Goal: Register for event/course

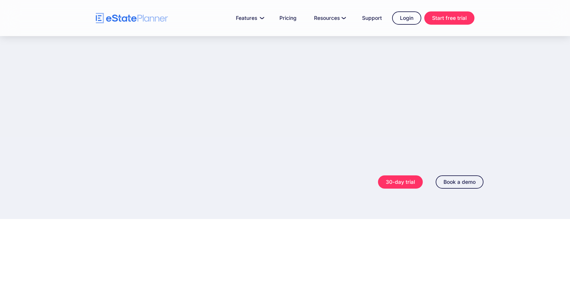
scroll to position [219, 0]
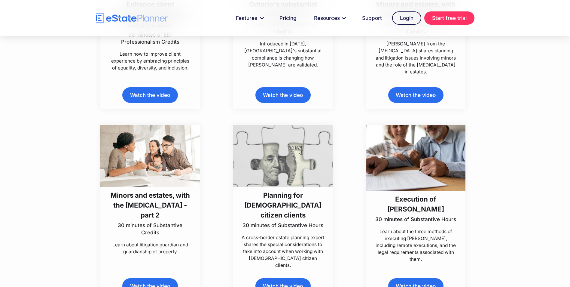
scroll to position [1983, 0]
click at [146, 177] on img at bounding box center [149, 155] width 99 height 62
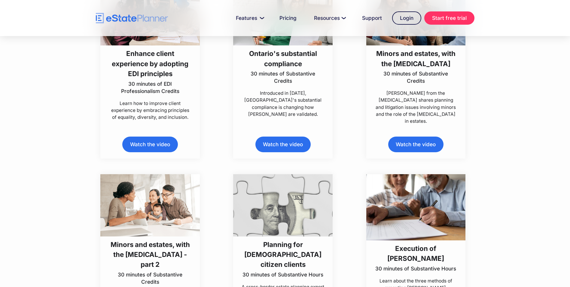
scroll to position [1923, 0]
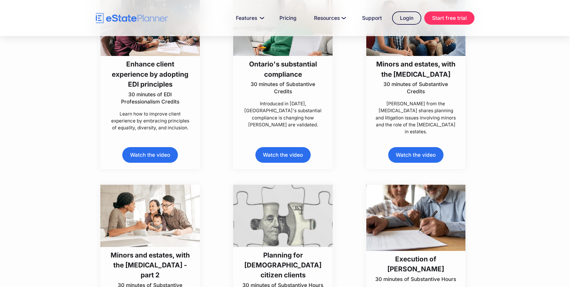
click at [411, 93] on p "30 minutes of Substantive Credits" at bounding box center [415, 88] width 83 height 14
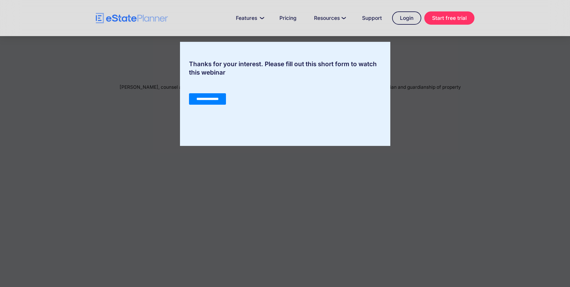
click at [210, 99] on input "**********" at bounding box center [207, 98] width 37 height 11
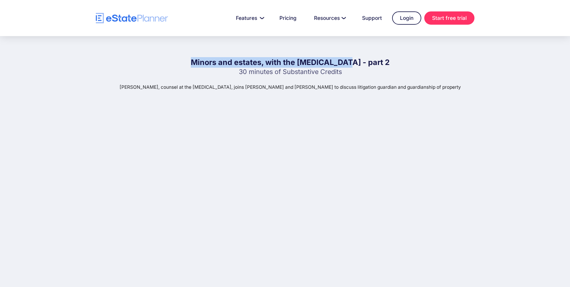
drag, startPoint x: 367, startPoint y: 64, endPoint x: 204, endPoint y: 63, distance: 162.3
click at [204, 63] on div "Minors and estates, with the OCL - part 2 30 minutes of Substantive Credits Sus…" at bounding box center [290, 187] width 397 height 261
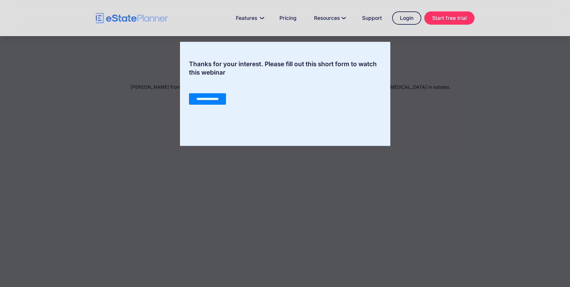
click at [224, 102] on input "**********" at bounding box center [207, 98] width 37 height 11
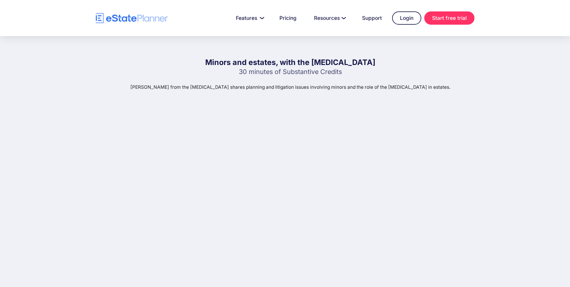
click at [359, 72] on div "Minors and estates, with the [MEDICAL_DATA] 30 minutes of Substantive Credits […" at bounding box center [290, 187] width 397 height 261
drag, startPoint x: 347, startPoint y: 61, endPoint x: 219, endPoint y: 57, distance: 128.4
click at [219, 57] on div "Minors and estates, with the [MEDICAL_DATA] 30 minutes of Substantive Credits […" at bounding box center [290, 188] width 397 height 304
copy h1 "Minors and estates, with the [MEDICAL_DATA]"
